Goal: Task Accomplishment & Management: Use online tool/utility

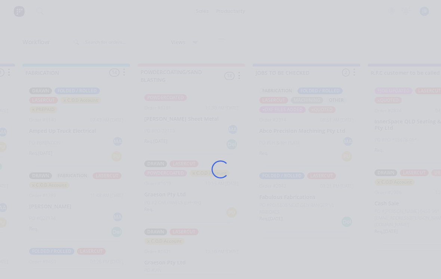
scroll to position [648, 0]
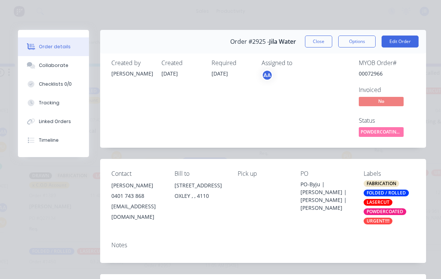
click at [42, 98] on button "Tracking" at bounding box center [53, 102] width 71 height 19
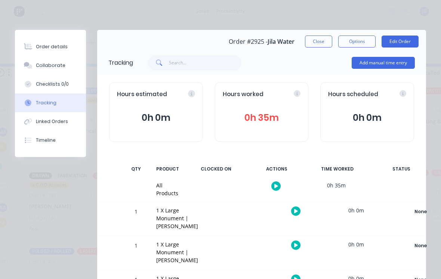
click at [380, 65] on button "Add manual time entry" at bounding box center [383, 63] width 63 height 12
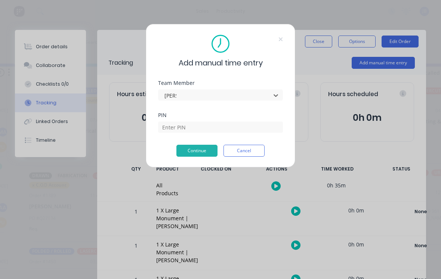
type input "[PERSON_NAME]"
click at [179, 124] on input at bounding box center [220, 126] width 125 height 11
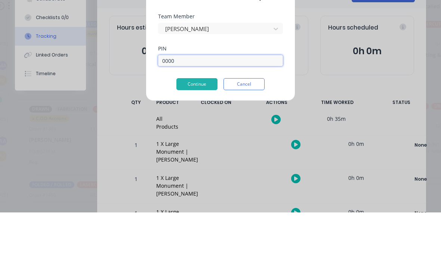
type input "0000"
click at [196, 145] on button "Continue" at bounding box center [196, 151] width 41 height 12
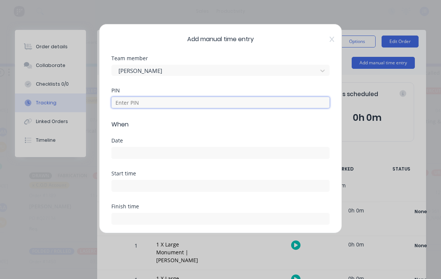
click at [138, 98] on input at bounding box center [220, 102] width 218 height 11
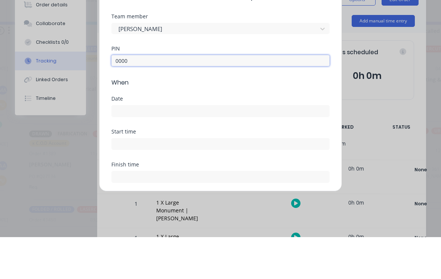
click at [120, 147] on input at bounding box center [220, 152] width 217 height 11
type input "0000"
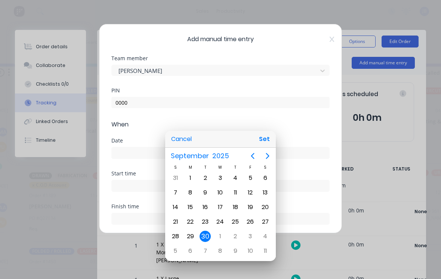
click at [269, 140] on button "Set" at bounding box center [264, 138] width 17 height 13
type input "[DATE]"
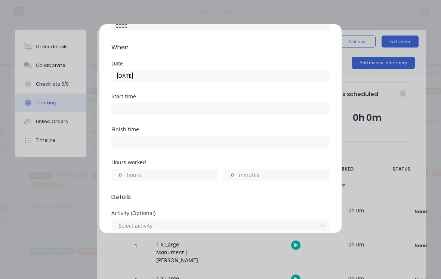
scroll to position [78, 0]
click at [121, 174] on input "hours" at bounding box center [118, 173] width 13 height 11
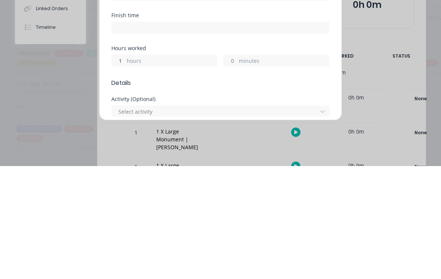
type input "1"
click at [236, 168] on input "minutes" at bounding box center [230, 173] width 13 height 11
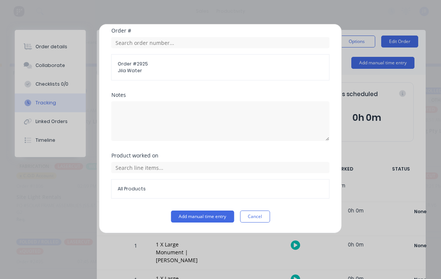
scroll to position [392, 0]
type input "30"
click at [179, 220] on button "Add manual time entry" at bounding box center [202, 216] width 63 height 12
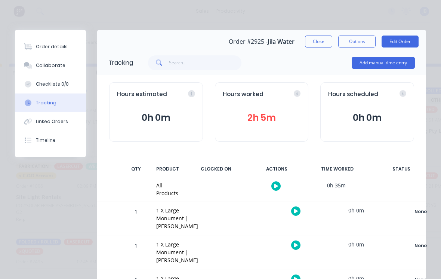
click at [272, 111] on button "2h 5m" at bounding box center [262, 118] width 78 height 14
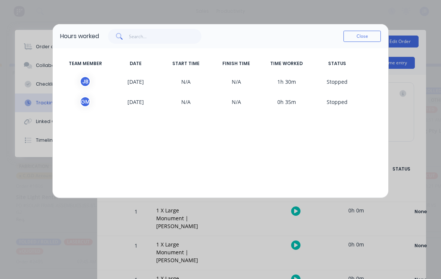
click at [353, 39] on button "Close" at bounding box center [361, 36] width 37 height 11
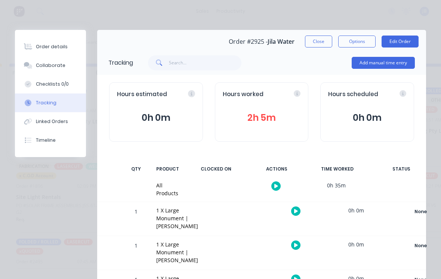
click at [318, 46] on button "Close" at bounding box center [318, 41] width 27 height 12
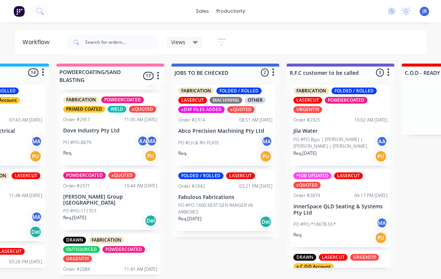
scroll to position [744, 0]
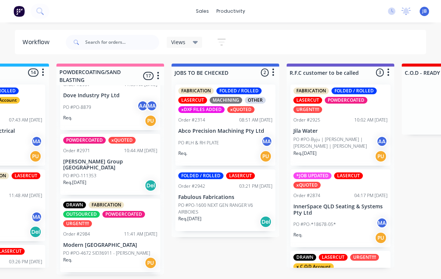
click at [100, 250] on p "PO #PO-4672 SID36911 - [PERSON_NAME]" at bounding box center [106, 253] width 87 height 7
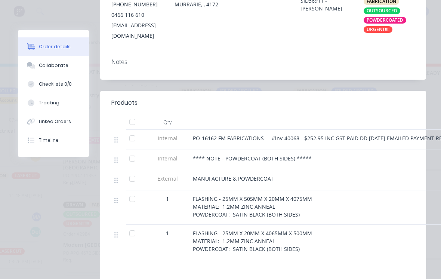
scroll to position [195, 0]
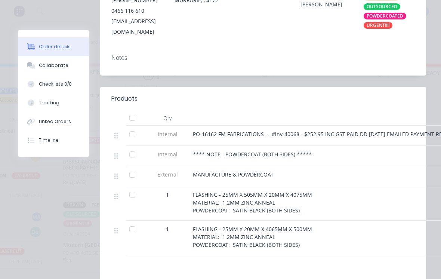
click at [41, 102] on div "Tracking" at bounding box center [49, 102] width 21 height 7
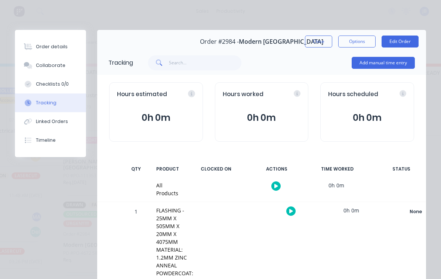
click at [355, 57] on button "Add manual time entry" at bounding box center [383, 63] width 63 height 12
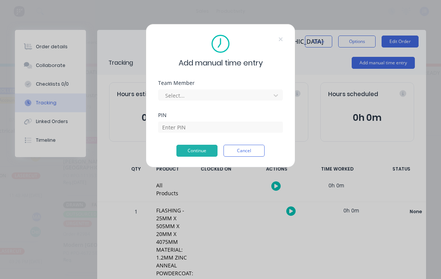
click at [240, 86] on div "Team Member Select..." at bounding box center [220, 90] width 125 height 20
type input "[PERSON_NAME]"
click at [167, 132] on input at bounding box center [220, 126] width 125 height 11
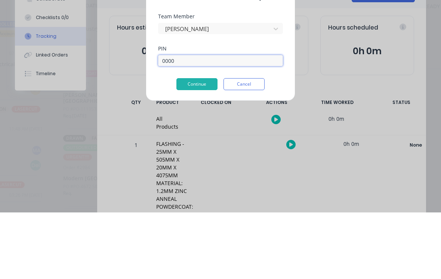
type input "0000"
click at [190, 145] on button "Continue" at bounding box center [196, 151] width 41 height 12
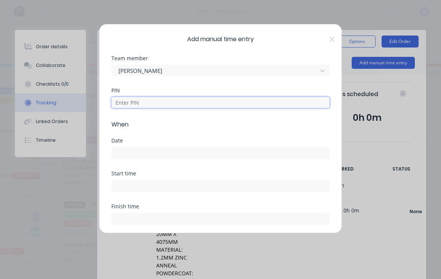
click at [135, 100] on input at bounding box center [220, 102] width 218 height 11
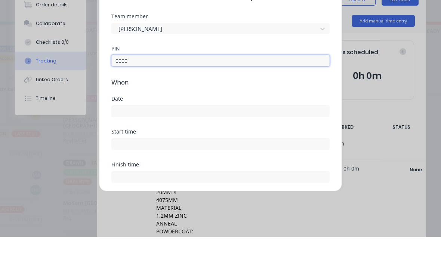
click at [125, 147] on input at bounding box center [220, 152] width 217 height 11
type input "0000"
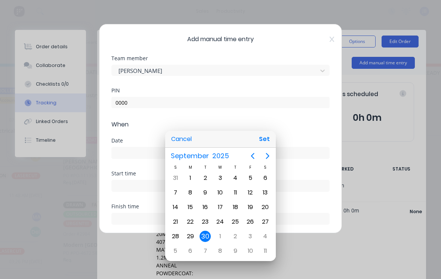
click at [265, 142] on button "Set" at bounding box center [264, 138] width 17 height 13
type input "[DATE]"
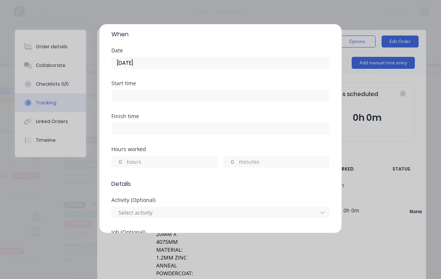
scroll to position [92, 0]
click at [116, 163] on input "hours" at bounding box center [118, 159] width 13 height 11
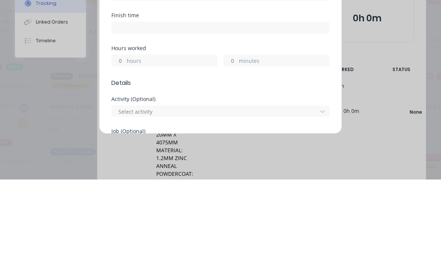
type input "2"
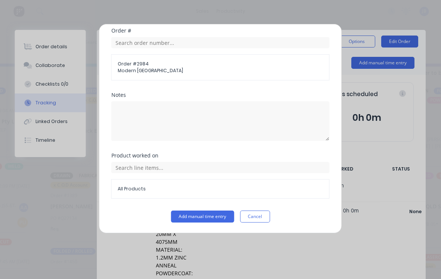
scroll to position [392, 0]
type input "1"
click at [180, 218] on button "Add manual time entry" at bounding box center [202, 216] width 63 height 12
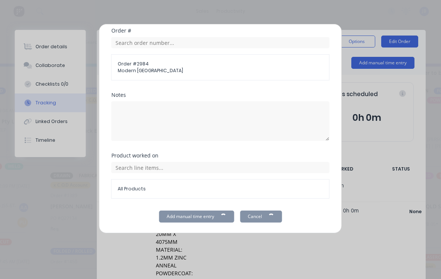
scroll to position [7, 548]
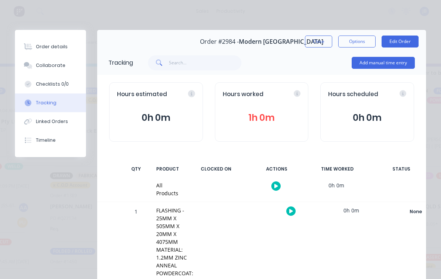
click at [315, 35] on button "Close" at bounding box center [318, 41] width 27 height 12
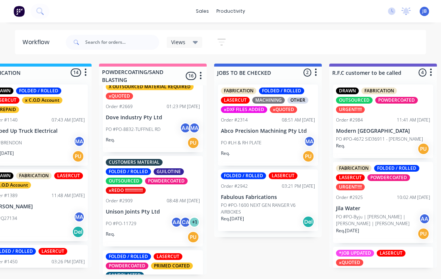
scroll to position [475, 0]
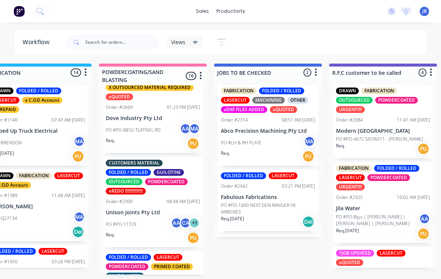
click at [135, 217] on div "PO #PO-11729 AA CA + 1" at bounding box center [153, 224] width 94 height 14
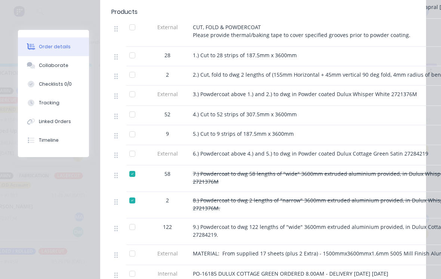
scroll to position [489, 0]
click at [131, 139] on div at bounding box center [132, 134] width 15 height 15
click at [137, 116] on div at bounding box center [132, 114] width 15 height 15
